Goal: Task Accomplishment & Management: Manage account settings

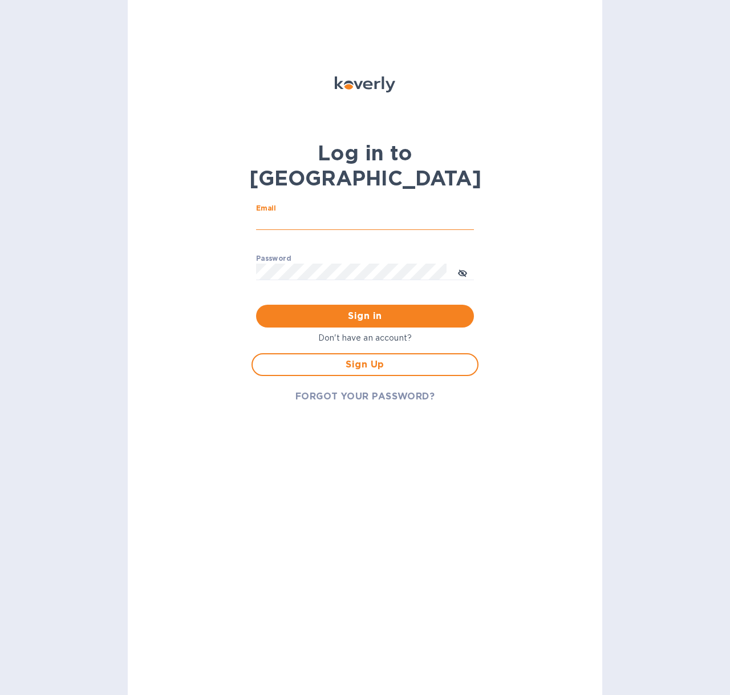
click at [362, 213] on input "Email" at bounding box center [365, 221] width 218 height 17
click at [284, 213] on input "Email" at bounding box center [365, 221] width 218 height 17
type input "[EMAIL_ADDRESS][DOMAIN_NAME]"
click at [440, 267] on div at bounding box center [436, 271] width 9 height 9
click at [363, 254] on div "Password ​" at bounding box center [365, 274] width 218 height 41
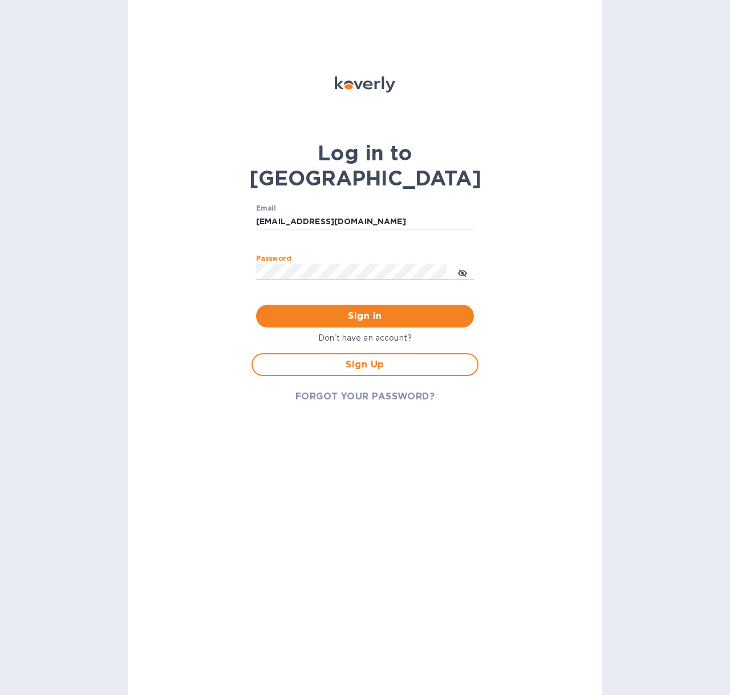
click at [256, 305] on button "Sign in" at bounding box center [365, 316] width 218 height 23
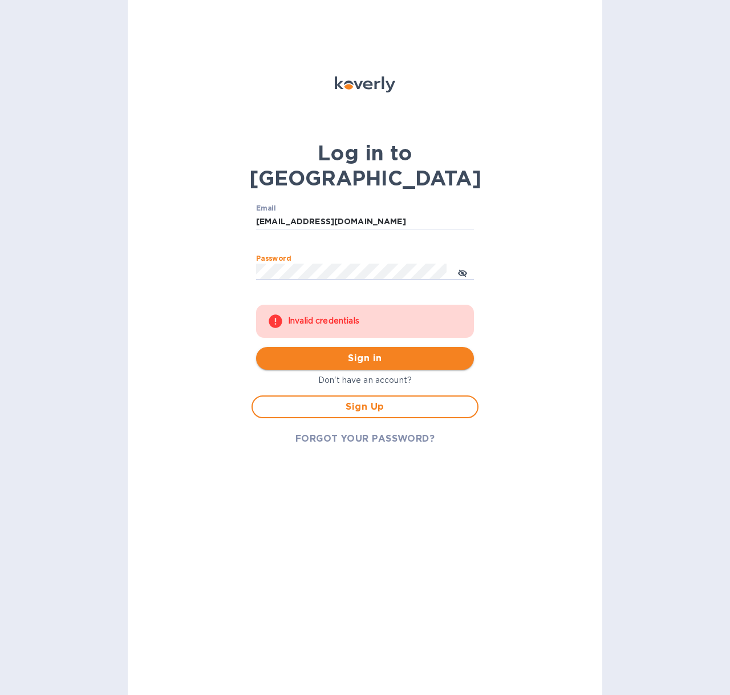
click at [324, 351] on span "Sign in" at bounding box center [365, 358] width 200 height 14
click at [319, 432] on span "FORGOT YOUR PASSWORD?" at bounding box center [365, 439] width 140 height 14
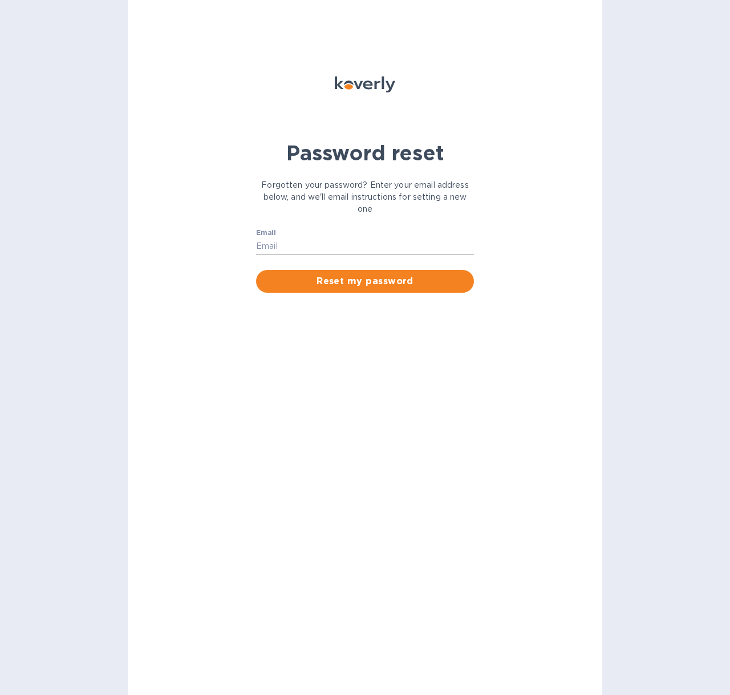
click at [305, 251] on input "Email" at bounding box center [365, 246] width 218 height 17
type input "[EMAIL_ADDRESS][DOMAIN_NAME]"
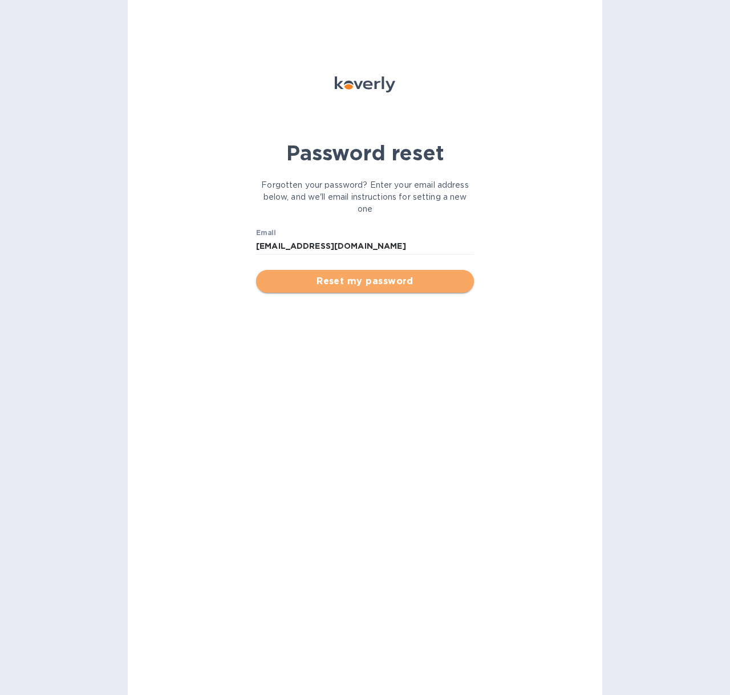
click at [323, 274] on span "Reset my password" at bounding box center [365, 281] width 200 height 14
